Goal: Information Seeking & Learning: Find specific page/section

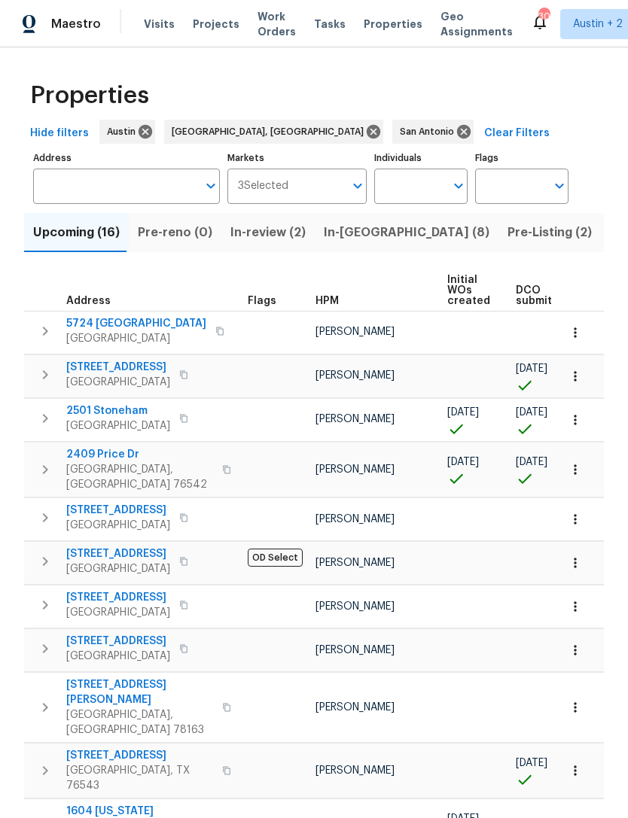
click at [91, 201] on input "Address" at bounding box center [115, 186] width 164 height 35
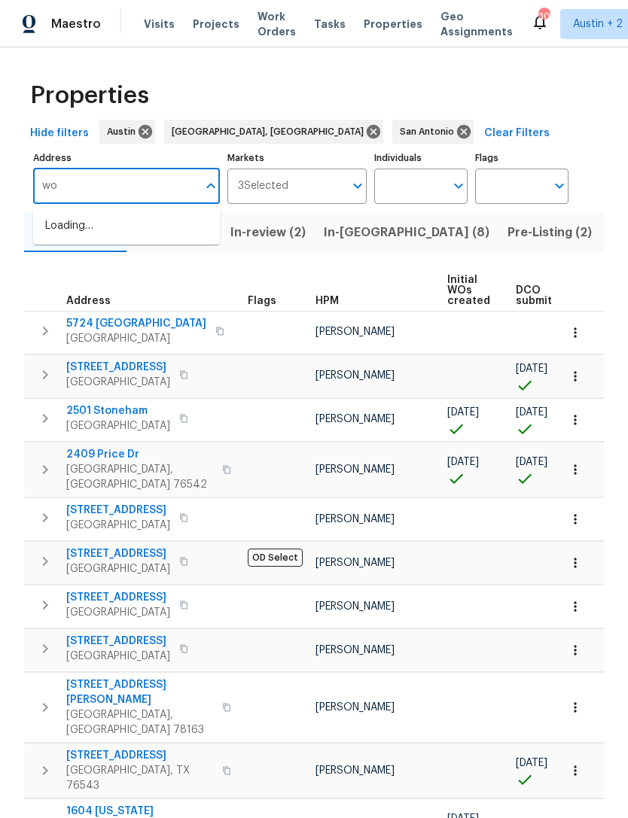
type input "w"
type input "23006 woodlawn"
click at [105, 232] on li "23006 Woodlawn Rdg San Antonio TX 78259" at bounding box center [126, 226] width 187 height 25
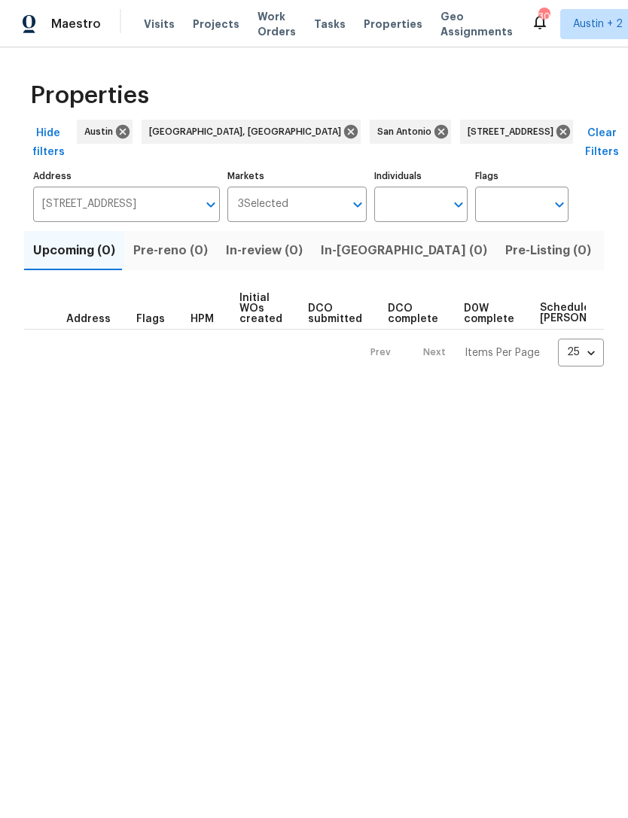
click at [609, 260] on span "Listed (1)" at bounding box center [636, 250] width 54 height 21
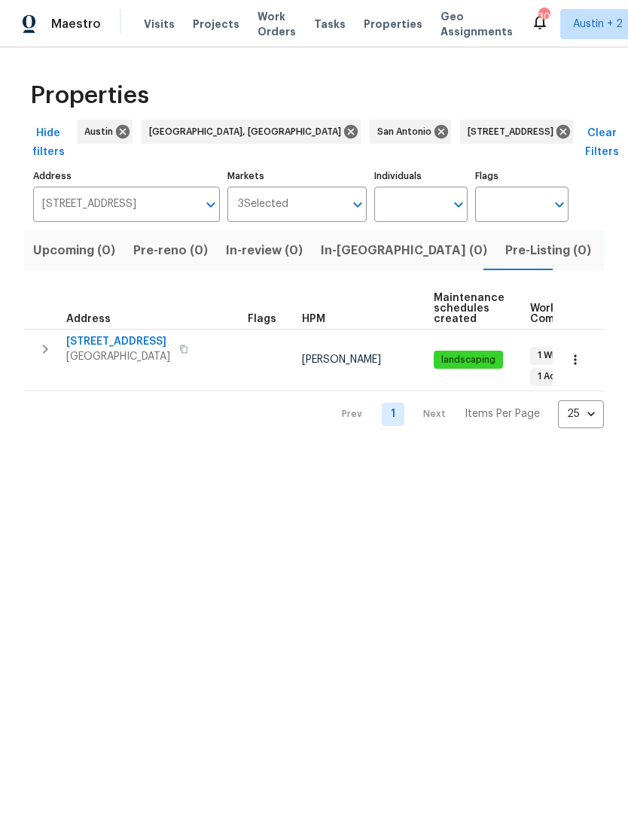
click at [95, 341] on span "23006 Woodlawn Rdg" at bounding box center [118, 341] width 104 height 15
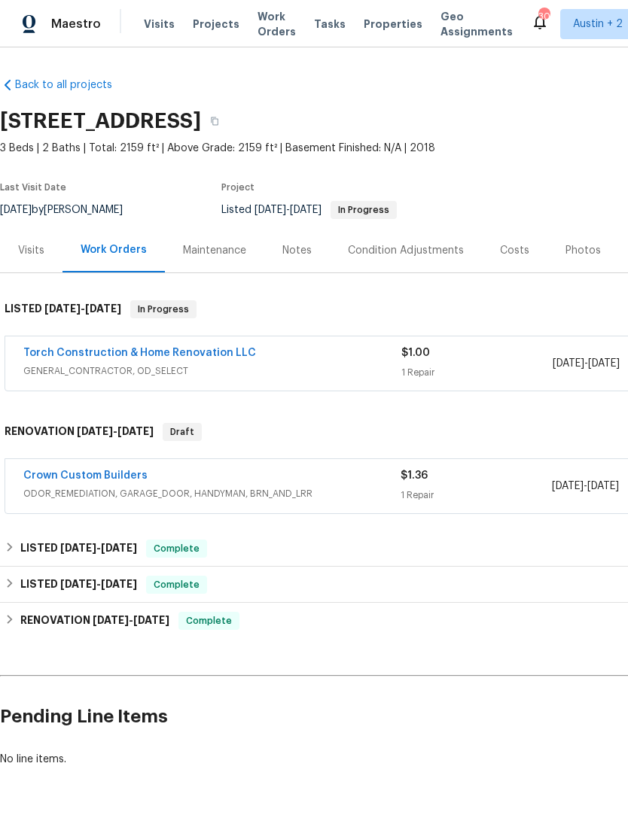
click at [309, 240] on div "Notes" at bounding box center [296, 250] width 65 height 44
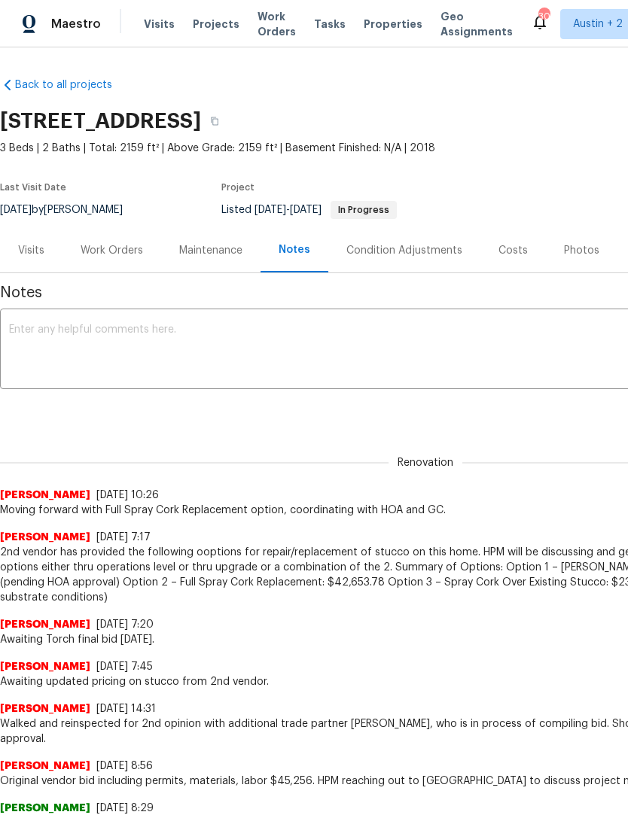
click at [44, 236] on div "Visits" at bounding box center [31, 250] width 62 height 44
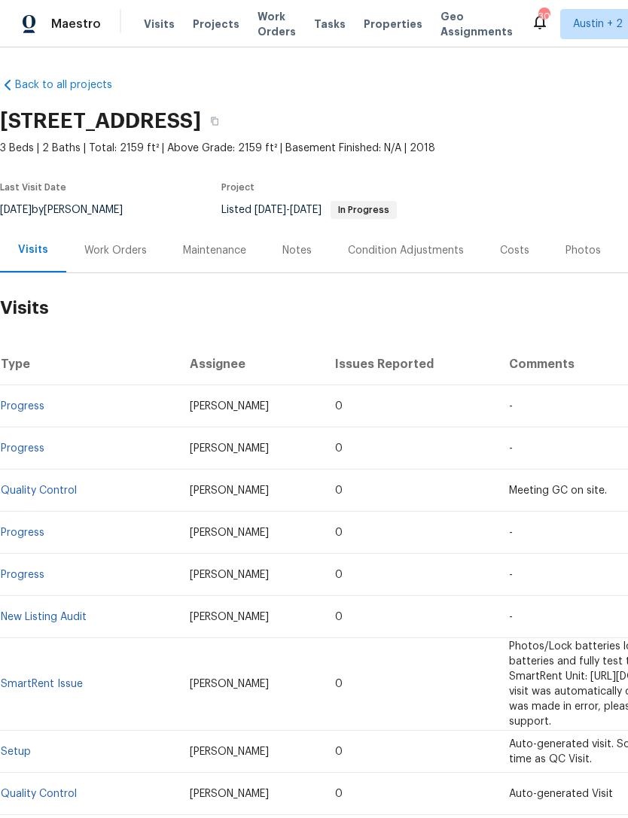
click at [306, 244] on div "Notes" at bounding box center [296, 250] width 29 height 15
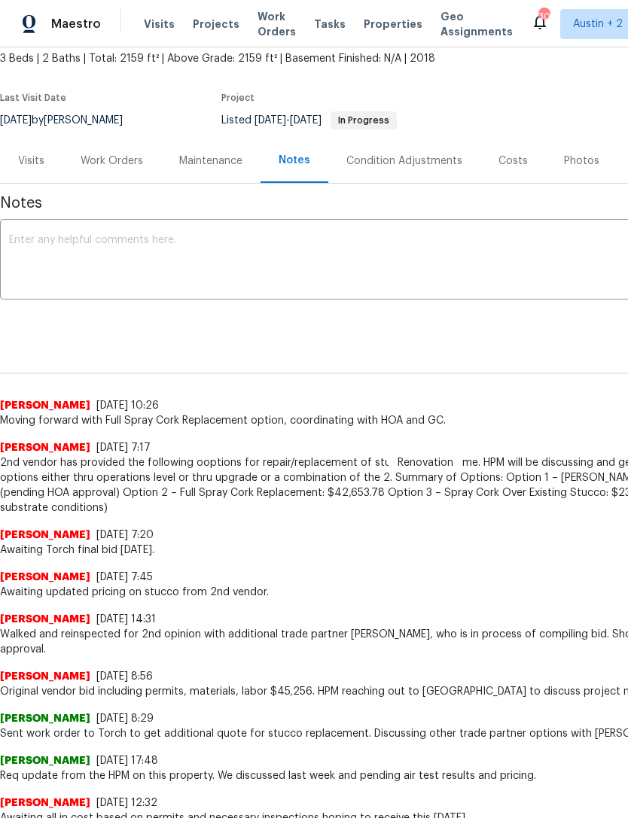
scroll to position [91, 0]
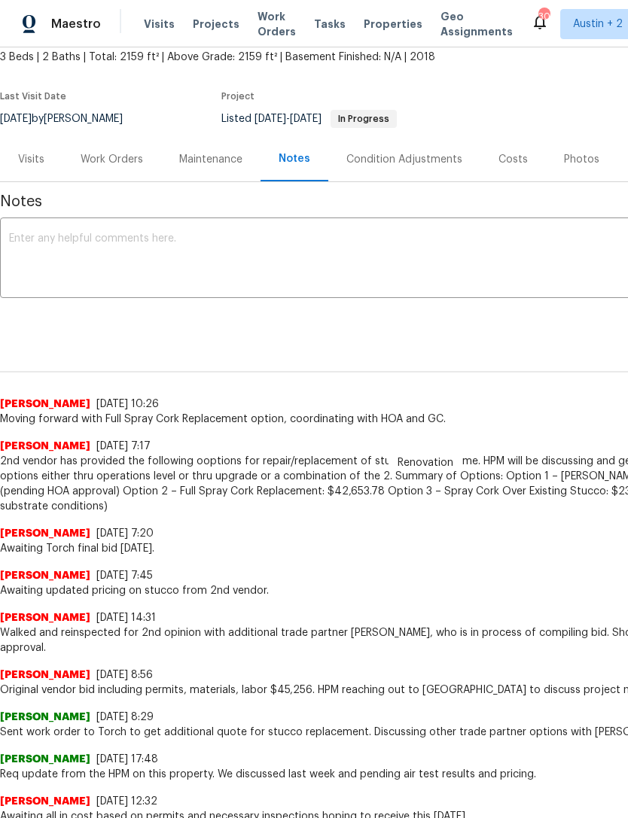
click at [26, 161] on div "Visits" at bounding box center [31, 159] width 26 height 15
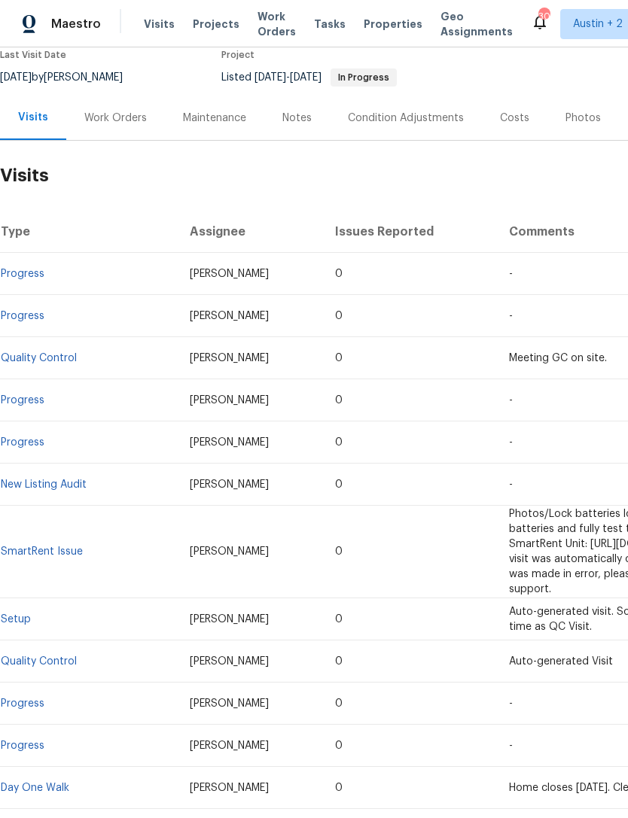
scroll to position [132, 0]
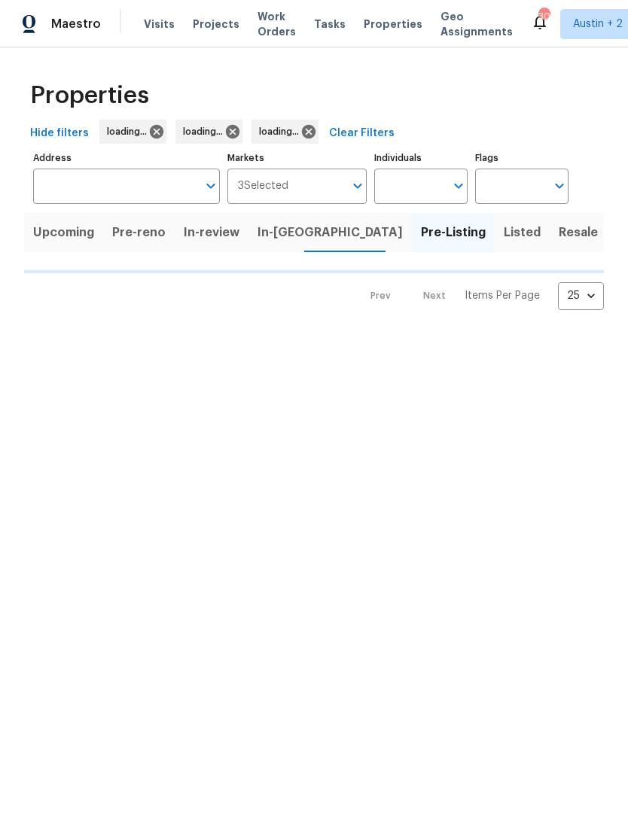
click at [276, 234] on span "In-reno" at bounding box center [329, 232] width 145 height 21
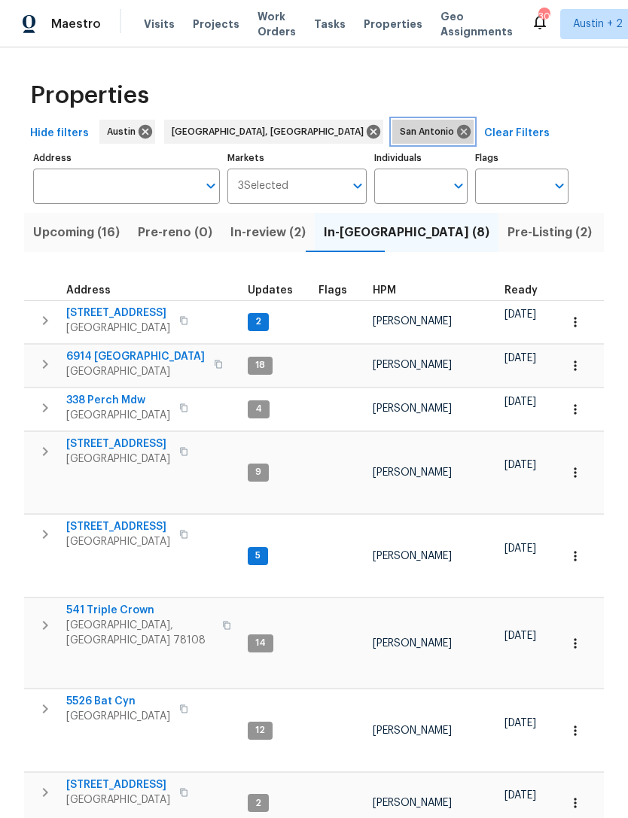
click at [457, 136] on icon at bounding box center [464, 132] width 14 height 14
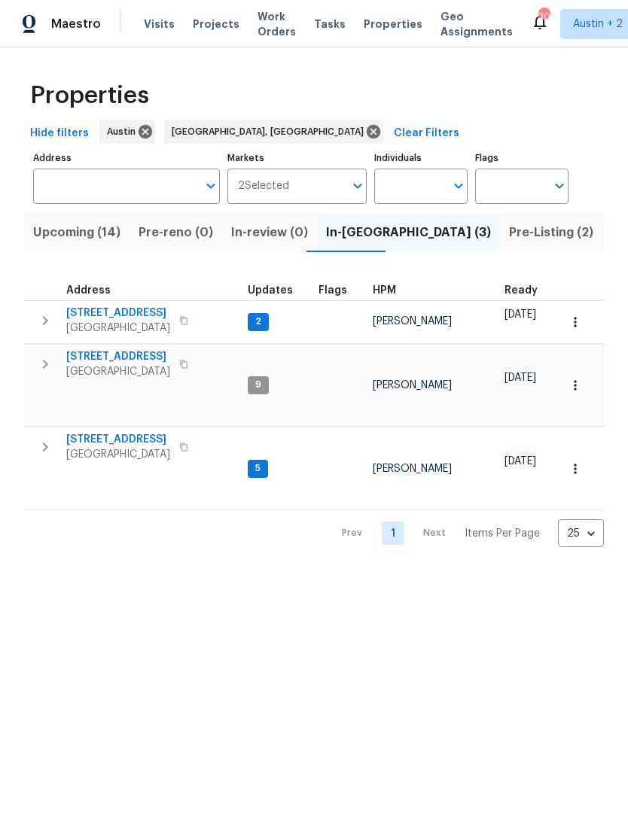
click at [187, 317] on icon "button" at bounding box center [183, 320] width 9 height 9
click at [188, 321] on button "button" at bounding box center [184, 320] width 18 height 21
click at [64, 233] on span "Upcoming (14)" at bounding box center [76, 232] width 87 height 21
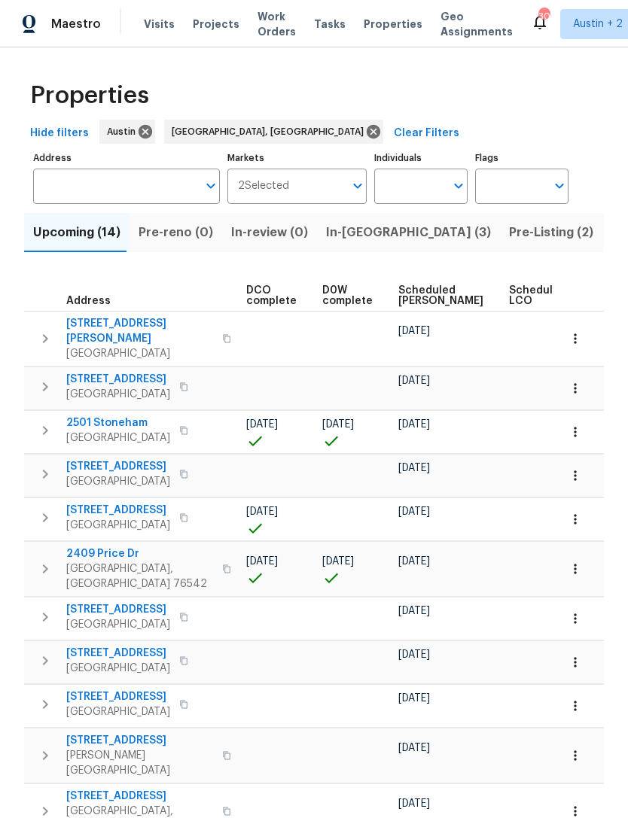
scroll to position [0, 327]
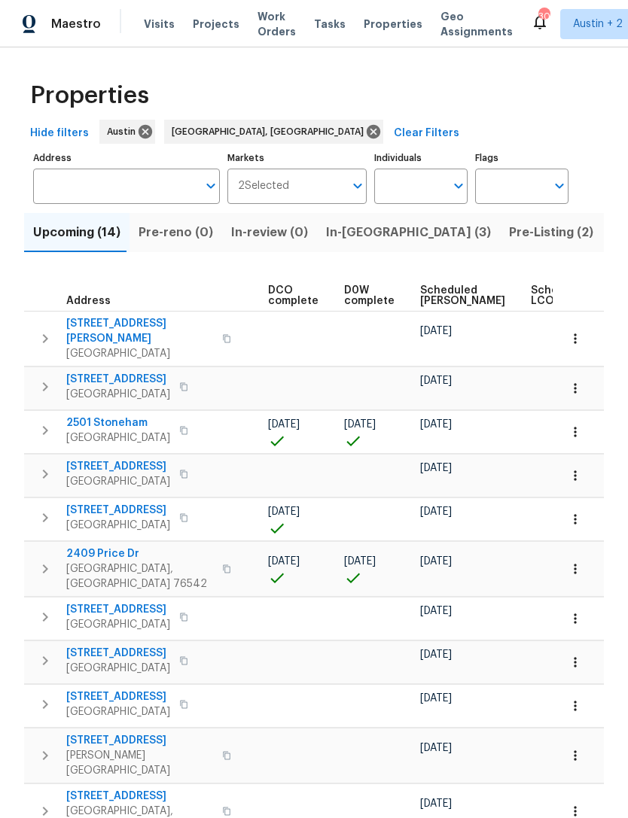
click at [425, 297] on span "Scheduled [PERSON_NAME]" at bounding box center [462, 295] width 85 height 21
